Goal: Find specific page/section: Find specific page/section

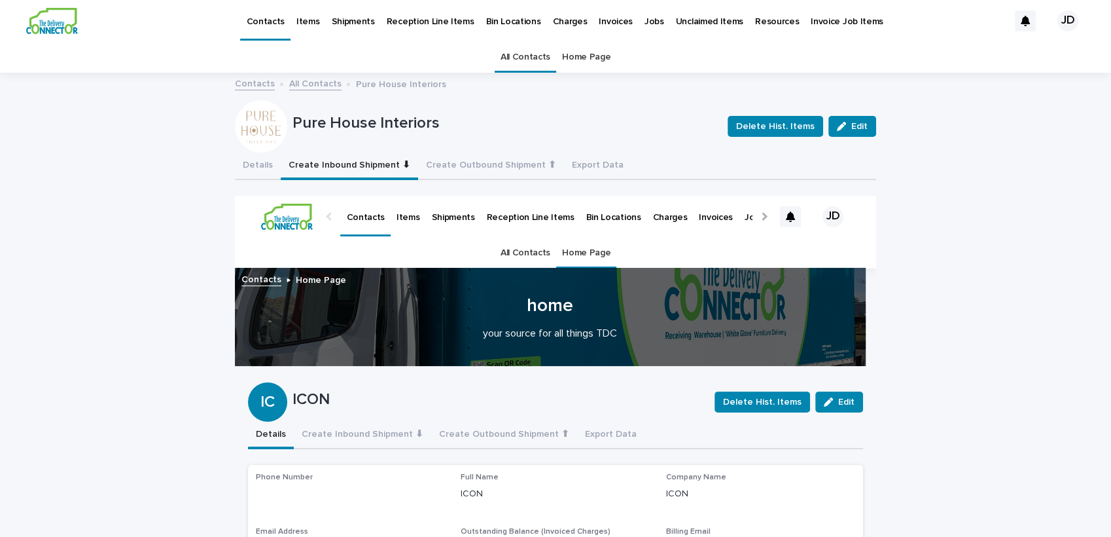
click at [513, 60] on link "All Contacts" at bounding box center [526, 57] width 50 height 31
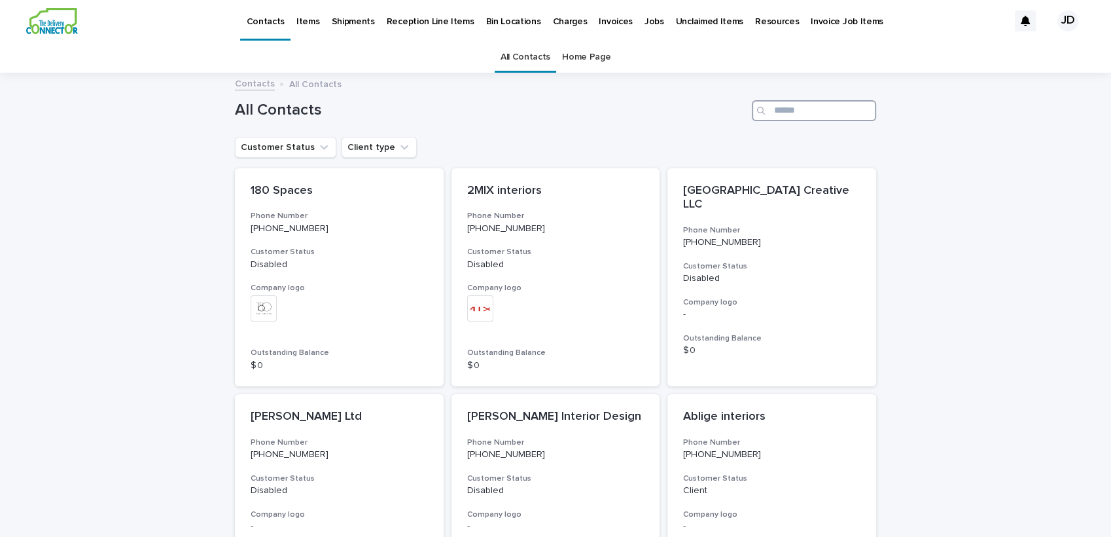
click at [806, 102] on input "Search" at bounding box center [814, 110] width 124 height 21
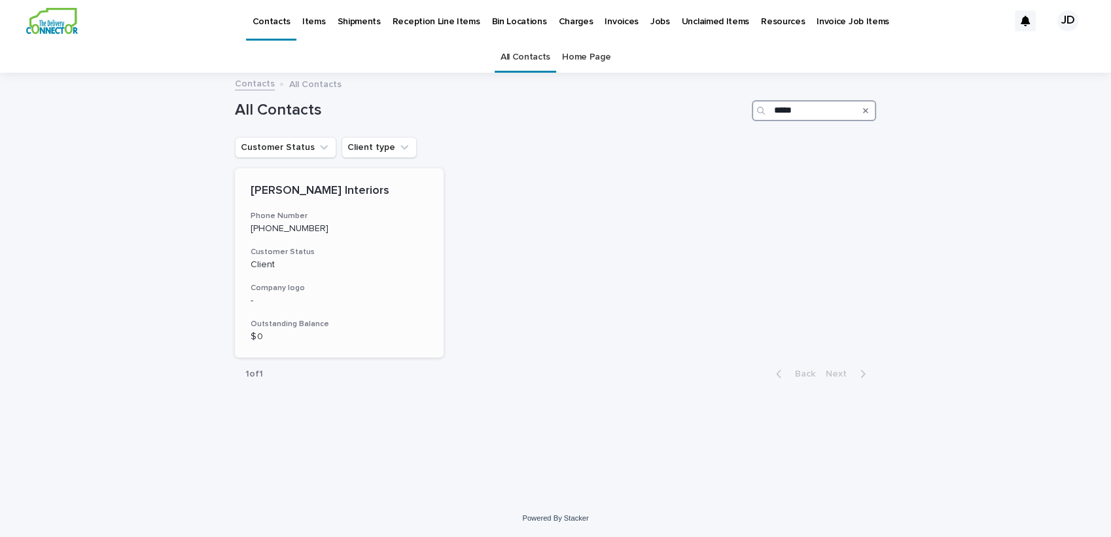
type input "*****"
click at [387, 214] on h3 "Phone Number" at bounding box center [339, 216] width 177 height 10
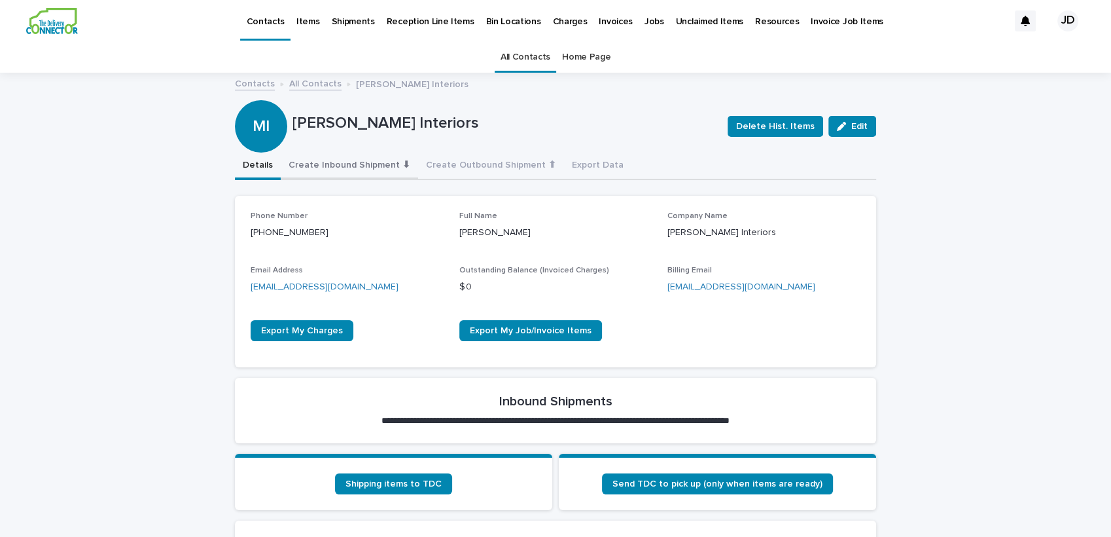
click at [343, 162] on button "Create Inbound Shipment ⬇" at bounding box center [349, 166] width 137 height 27
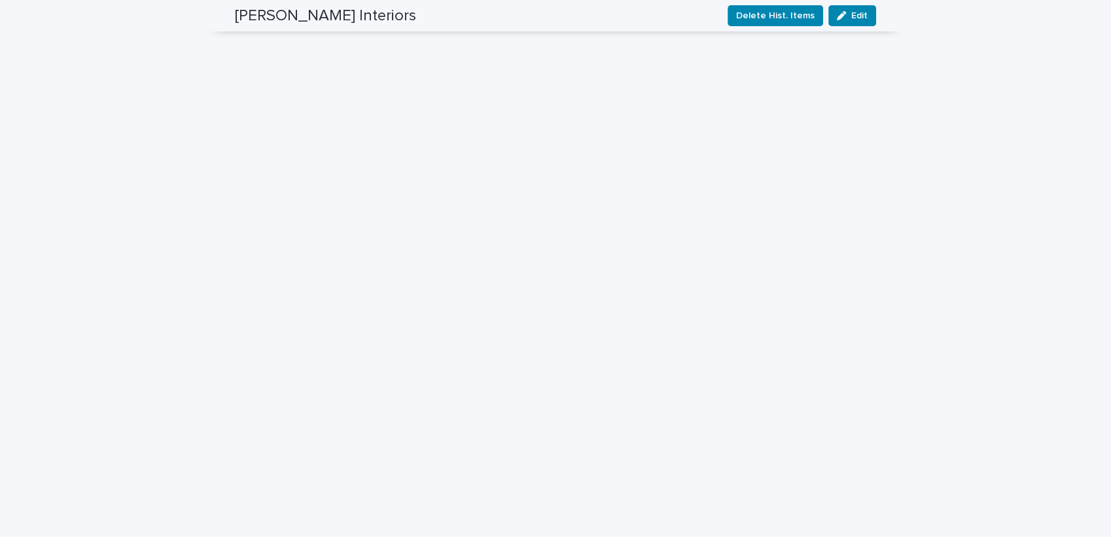
scroll to position [73, 0]
